Goal: Information Seeking & Learning: Learn about a topic

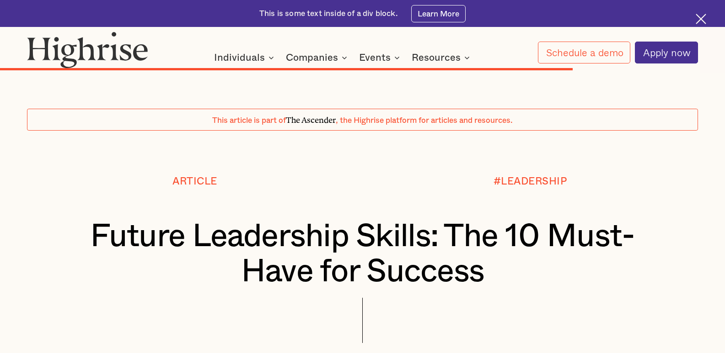
scroll to position [6215, 0]
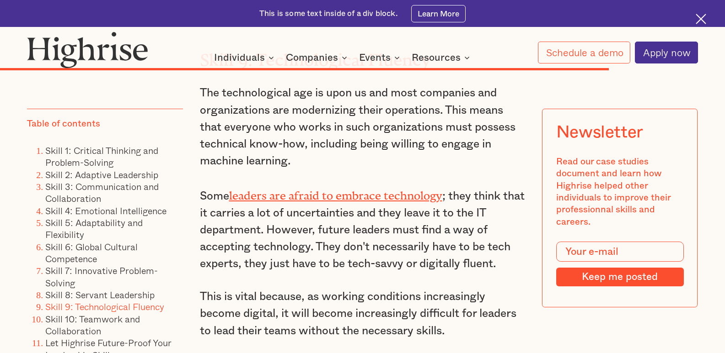
scroll to position [6579, 0]
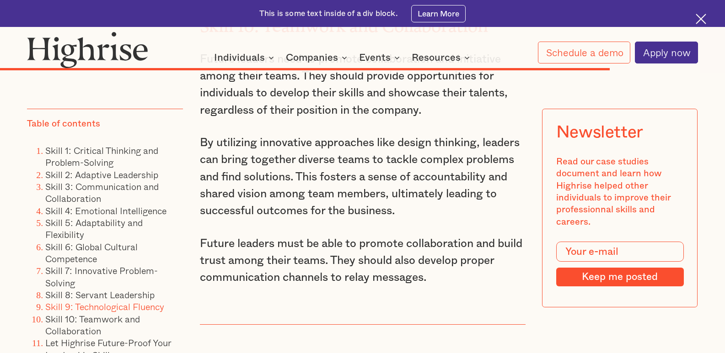
scroll to position [1299, 0]
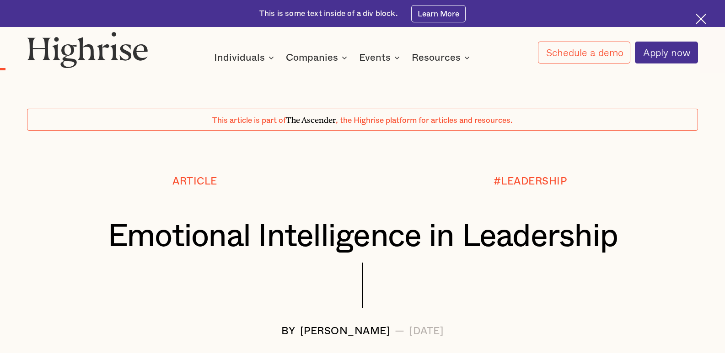
scroll to position [761, 0]
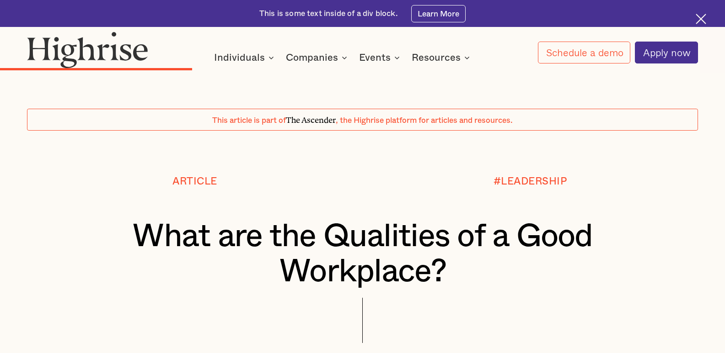
scroll to position [1775, 0]
